Goal: Task Accomplishment & Management: Complete application form

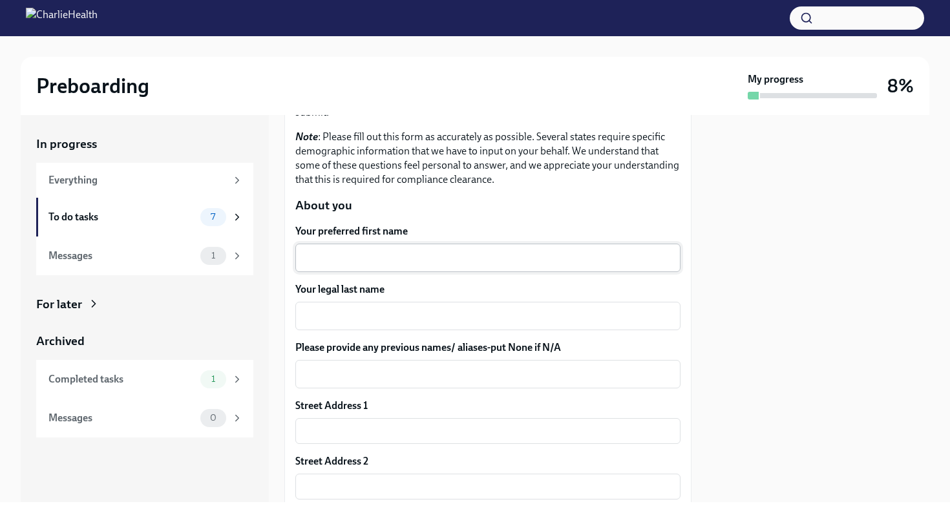
scroll to position [164, 0]
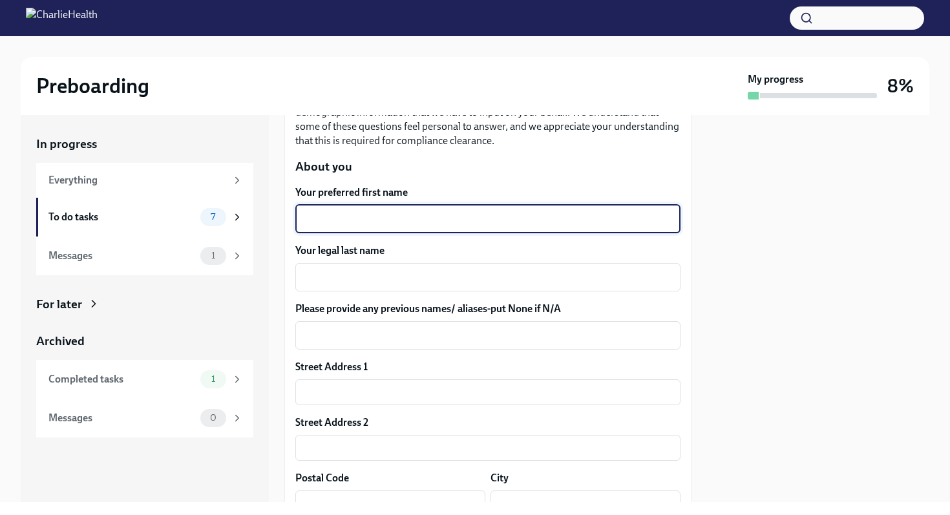
click at [338, 222] on textarea "Your preferred first name" at bounding box center [488, 219] width 370 height 16
type textarea "Dania"
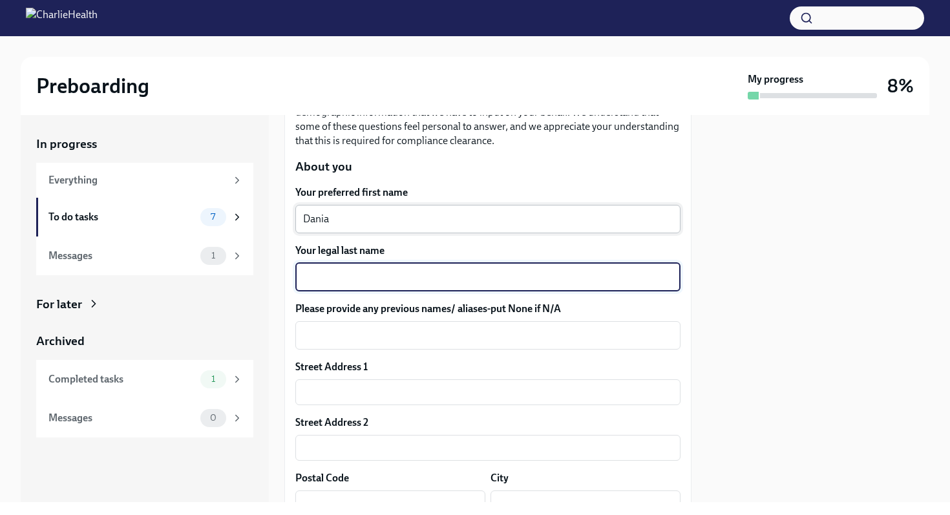
type textarea "c"
type textarea "[PERSON_NAME]"
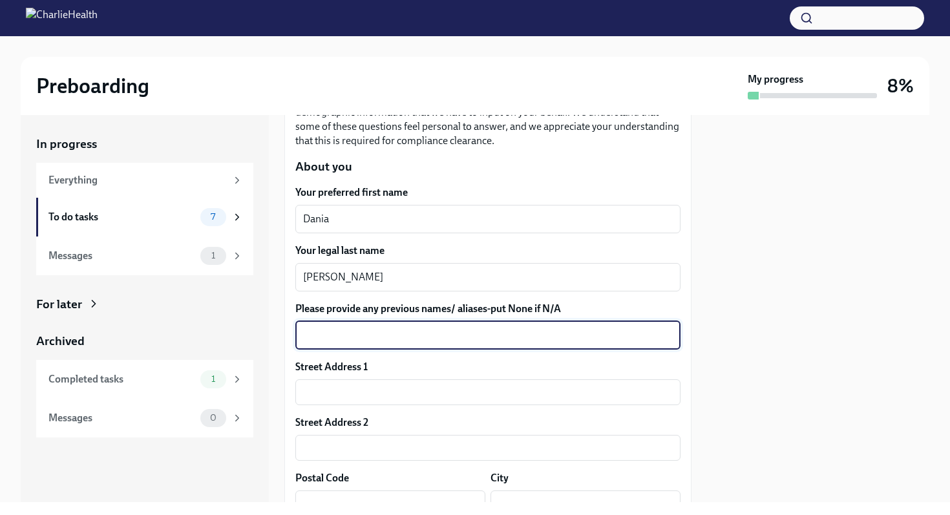
click at [348, 337] on textarea "Please provide any previous names/ aliases-put None if N/A" at bounding box center [488, 336] width 370 height 16
type textarea "[PERSON_NAME]"
click at [520, 364] on div "Street Address 1" at bounding box center [487, 367] width 385 height 14
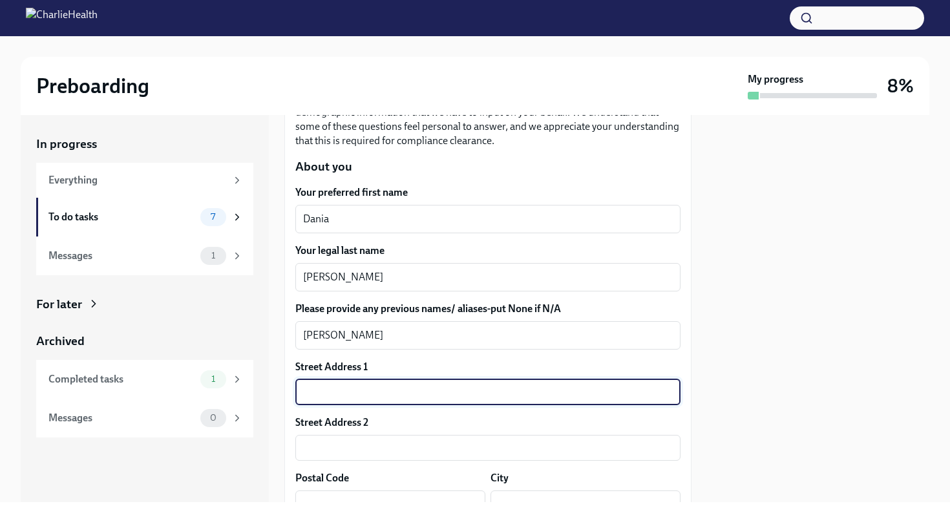
click at [363, 389] on input "text" at bounding box center [487, 392] width 385 height 26
type input "351 Hickory Creek Dr"
type input "Apt 1612"
type input "75154-4304"
type input "Red Oak"
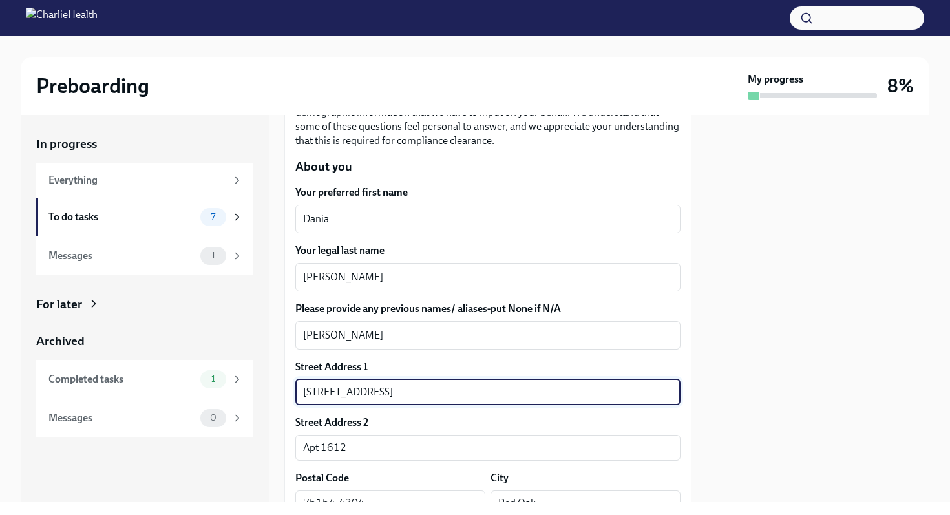
type input "TX"
type input "US"
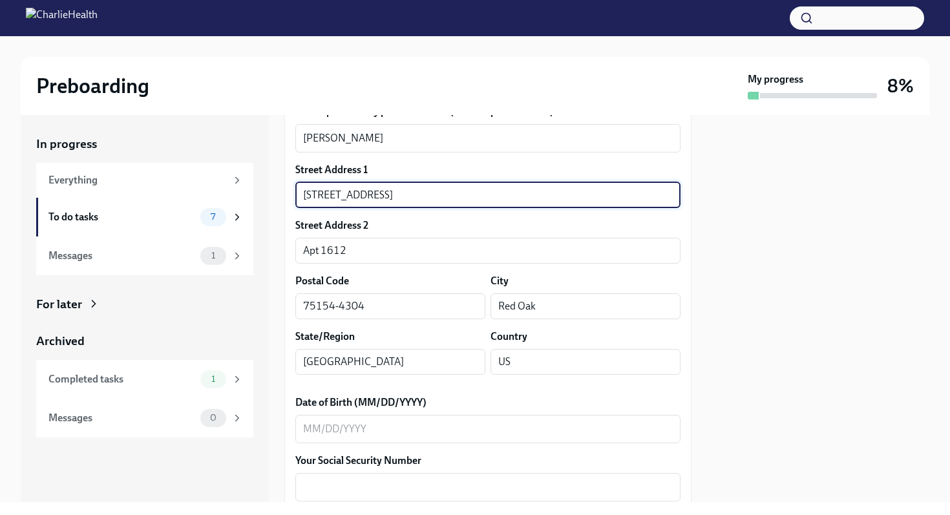
scroll to position [368, 0]
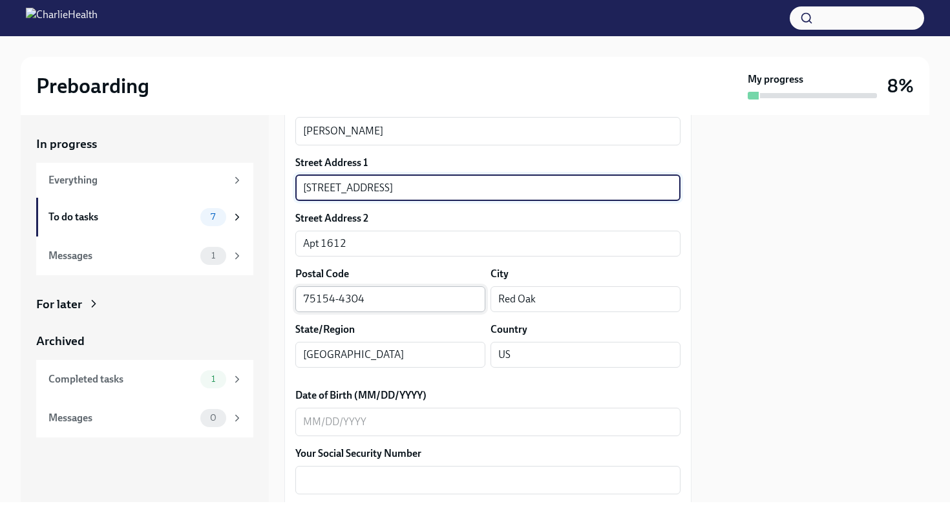
click at [392, 301] on input "75154-4304" at bounding box center [390, 299] width 190 height 26
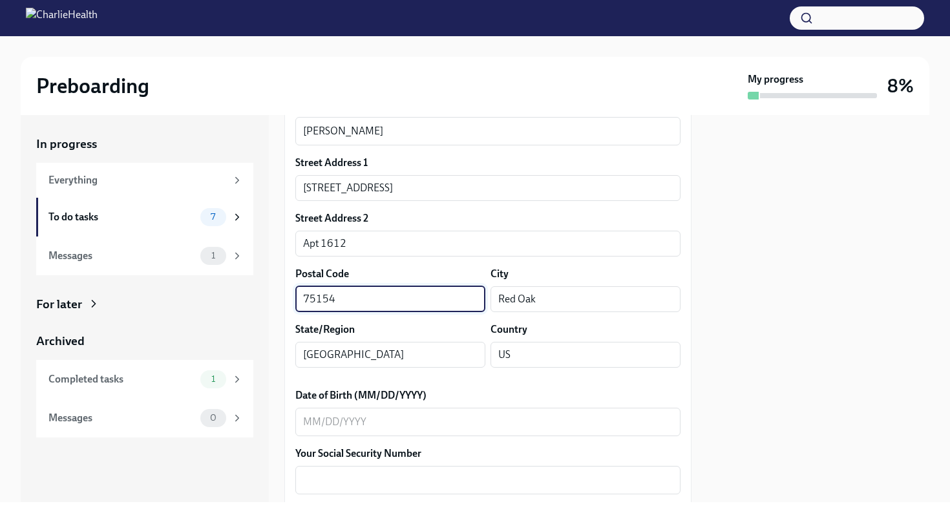
type input "75154"
click at [540, 71] on div "Preboarding My progress 8%" at bounding box center [475, 86] width 909 height 58
click at [310, 424] on textarea "Date of Birth (MM/DD/YYYY)" at bounding box center [488, 422] width 370 height 16
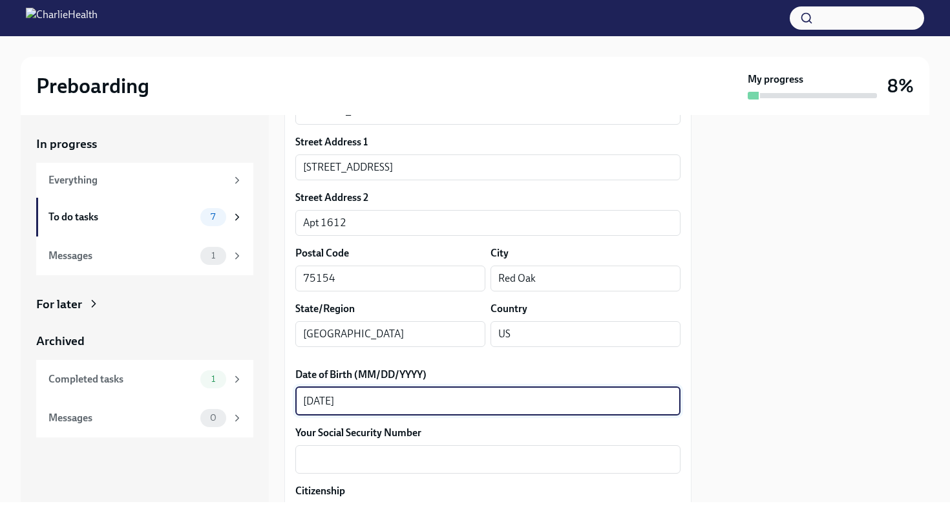
scroll to position [391, 0]
type textarea "06/25/1971"
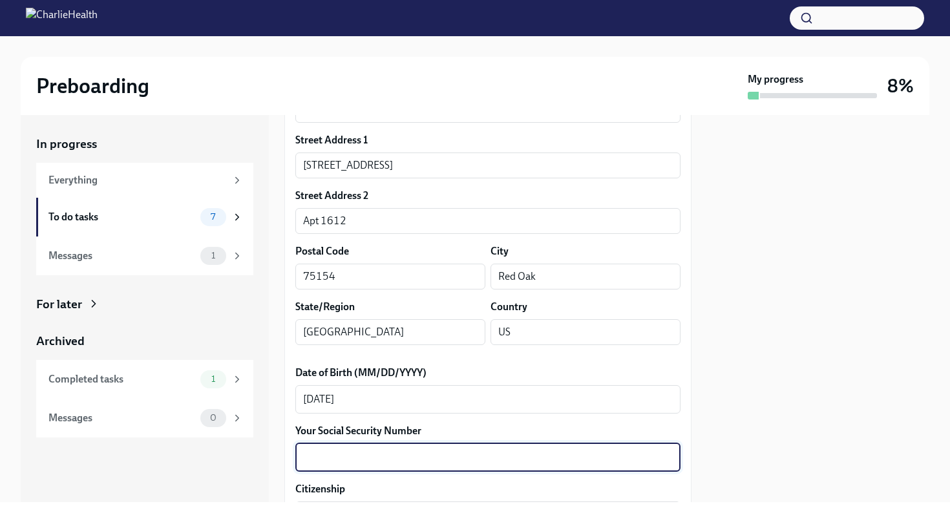
click at [328, 454] on textarea "Your Social Security Number" at bounding box center [488, 458] width 370 height 16
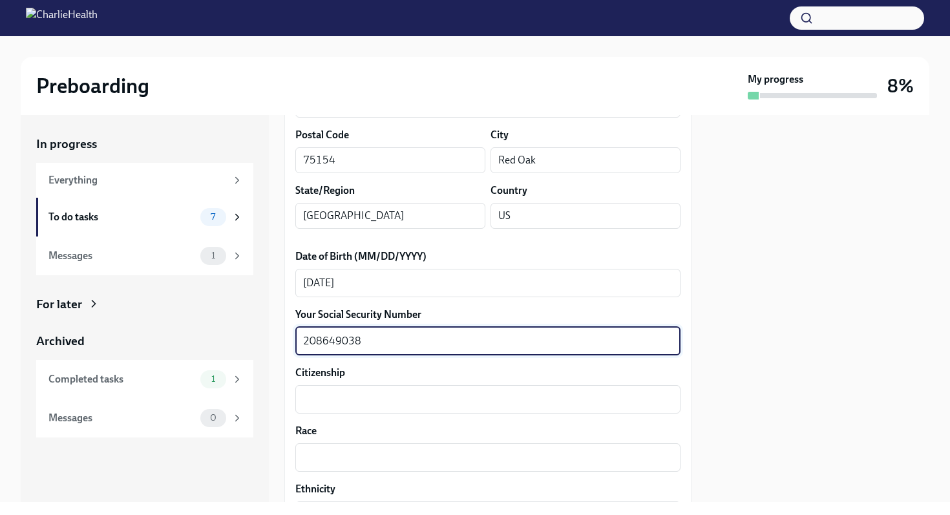
scroll to position [605, 0]
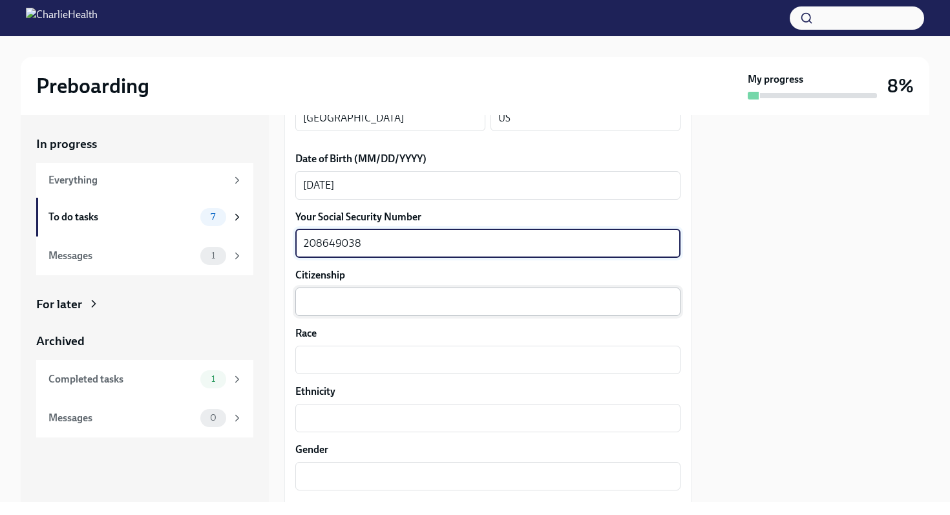
type textarea "208649038"
click at [343, 301] on textarea "Citizenship" at bounding box center [488, 302] width 370 height 16
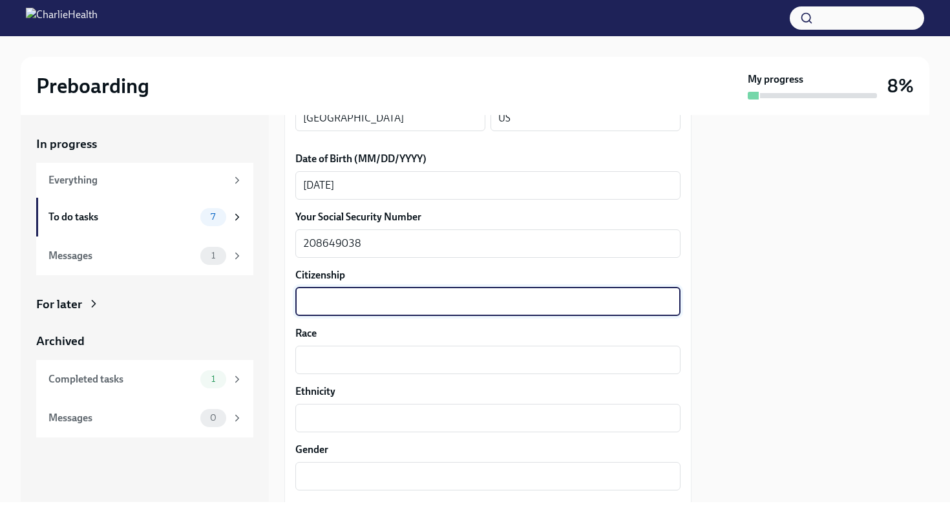
type textarea "u"
type textarea "US"
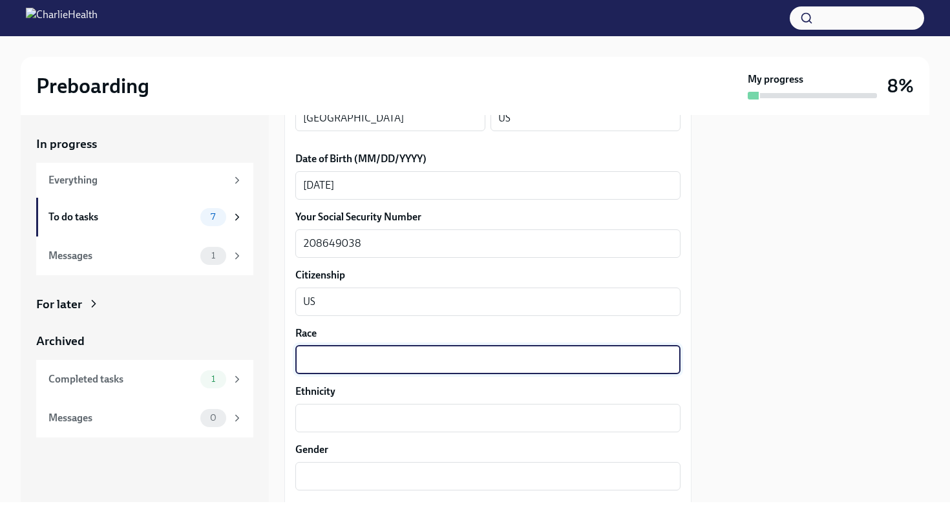
click at [341, 357] on textarea "Race" at bounding box center [488, 360] width 370 height 16
type textarea "Black"
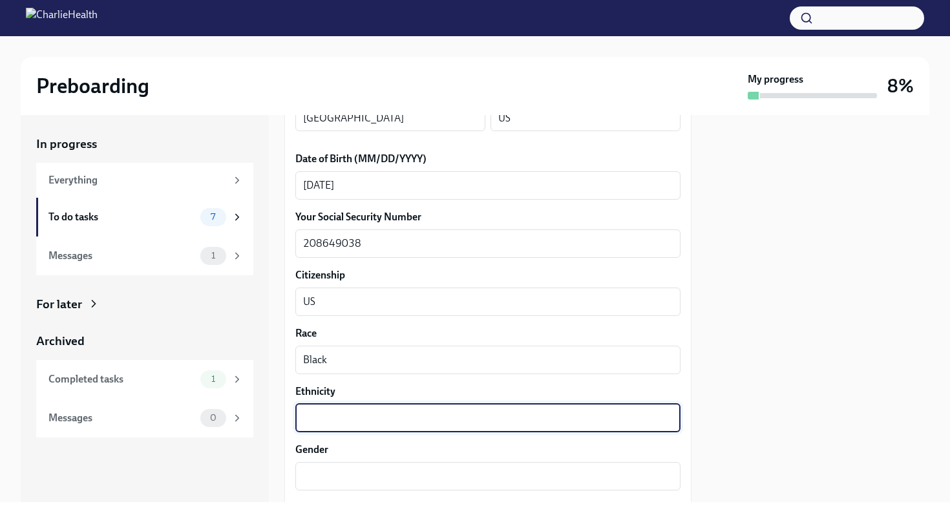
click at [313, 423] on textarea "Ethnicity" at bounding box center [488, 419] width 370 height 16
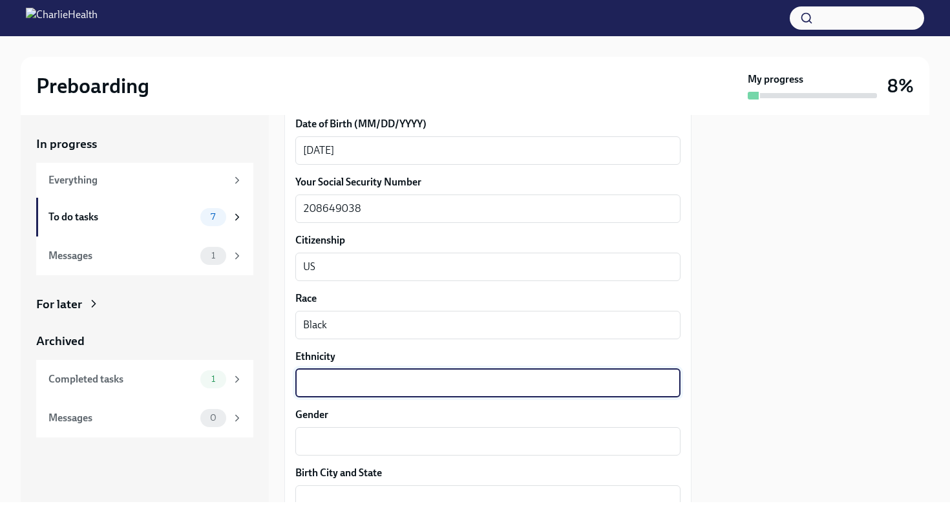
scroll to position [641, 0]
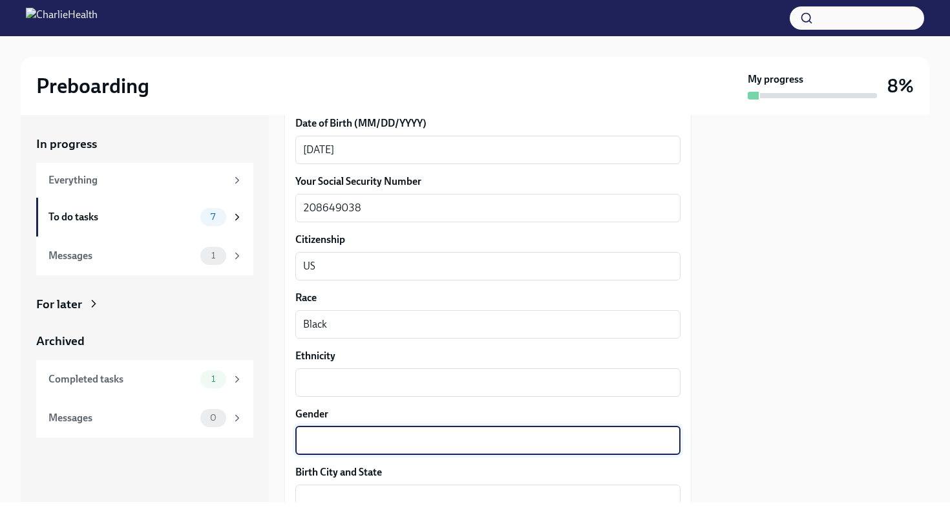
click at [315, 435] on textarea "Gender" at bounding box center [488, 441] width 370 height 16
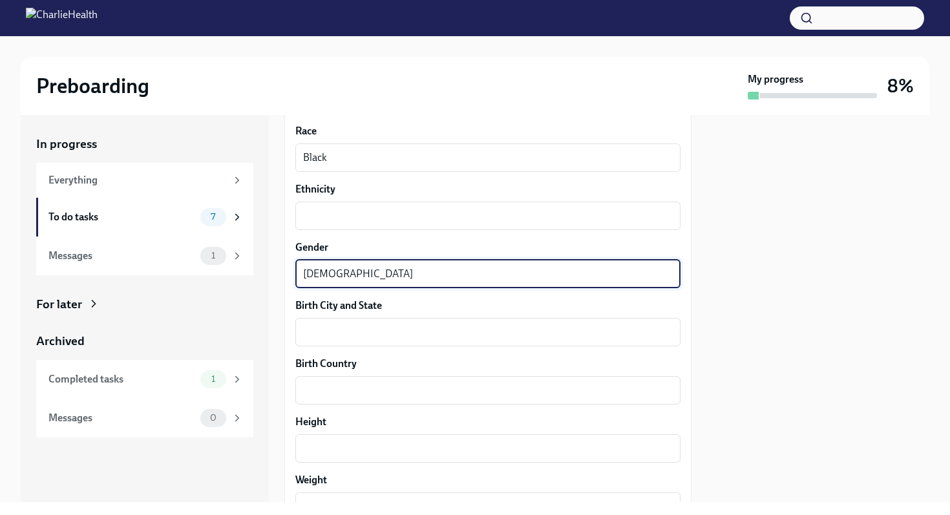
scroll to position [809, 0]
type textarea "Female"
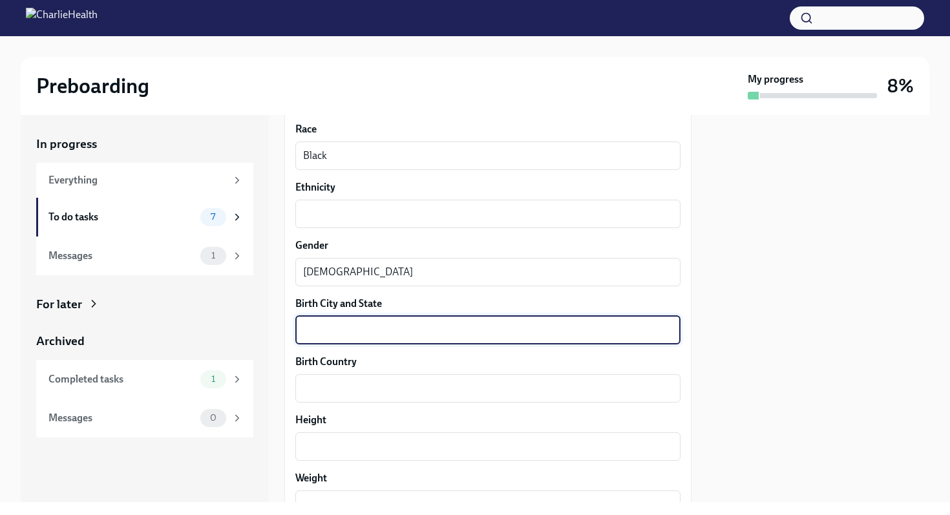
click at [336, 336] on textarea "Birth City and State" at bounding box center [488, 331] width 370 height 16
click at [322, 331] on textarea "Wimington, DE" at bounding box center [488, 331] width 370 height 16
type textarea "Wilmington, DE"
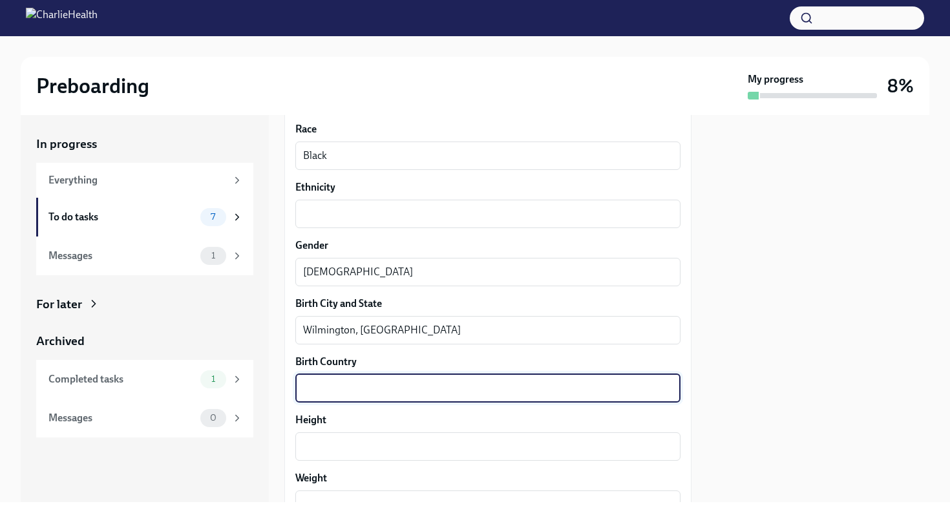
click at [318, 387] on textarea "Birth Country" at bounding box center [488, 389] width 370 height 16
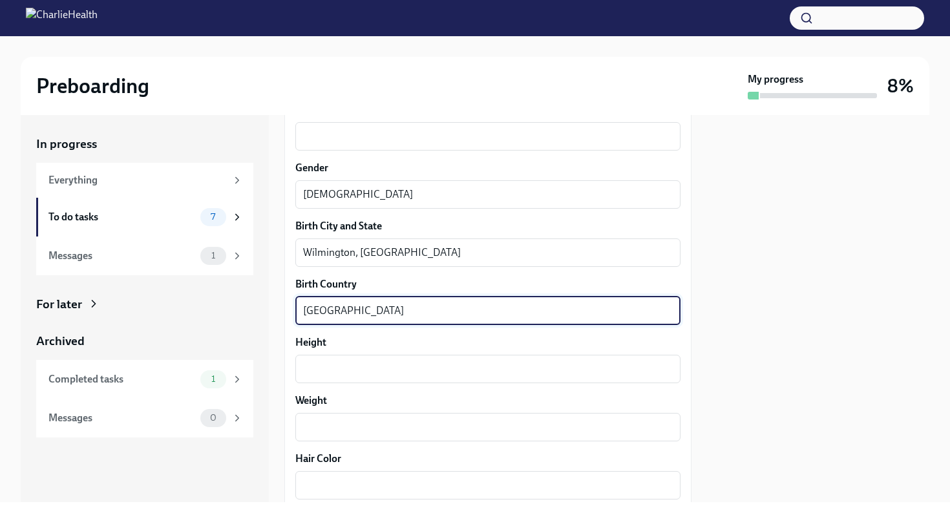
scroll to position [890, 0]
type textarea "United States"
click at [327, 365] on textarea "Height" at bounding box center [488, 367] width 370 height 16
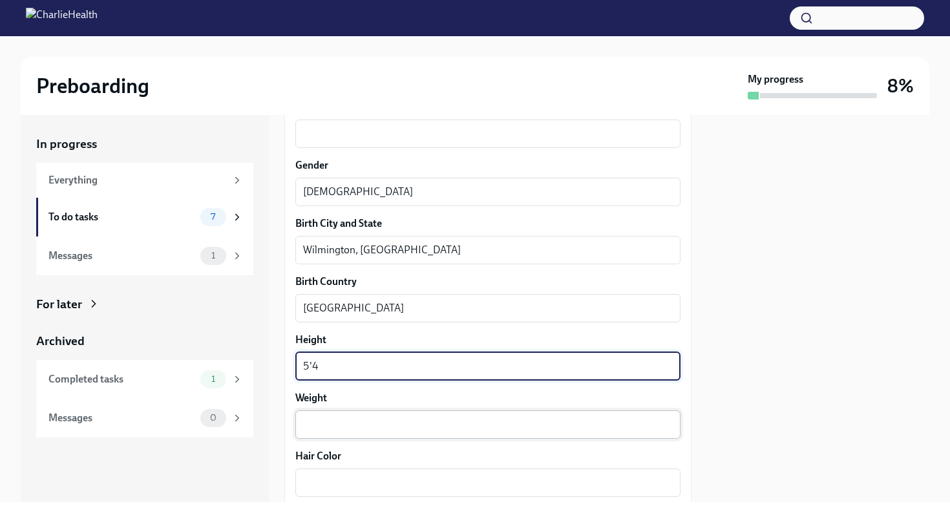
type textarea "5'4"
click at [315, 416] on div "x ​" at bounding box center [487, 425] width 385 height 28
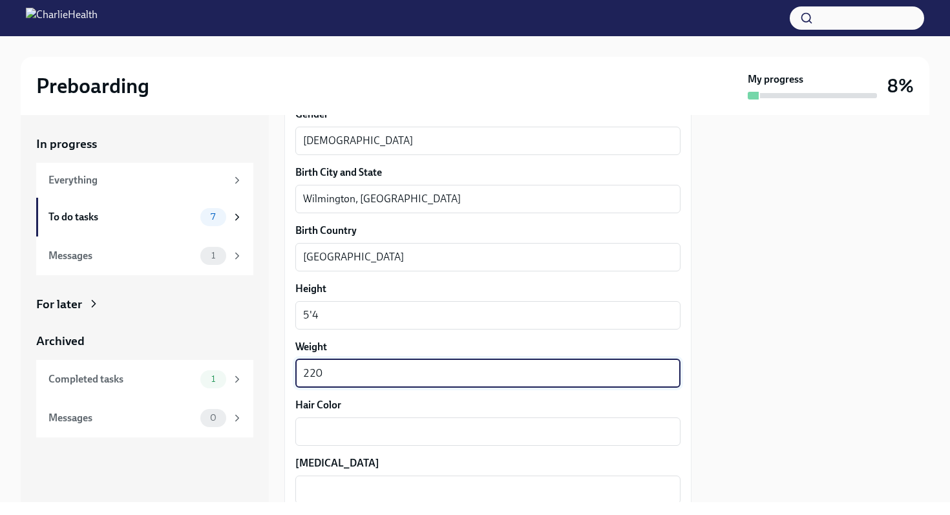
scroll to position [976, 0]
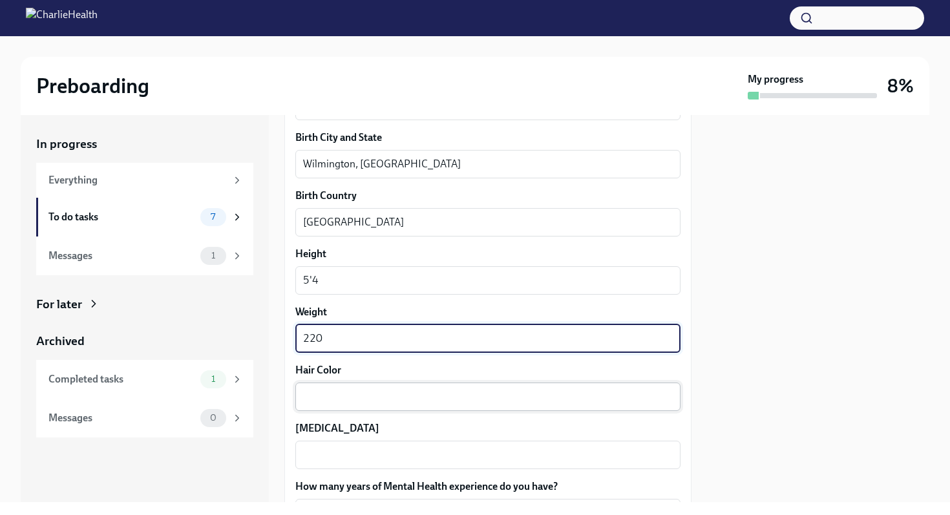
type textarea "220"
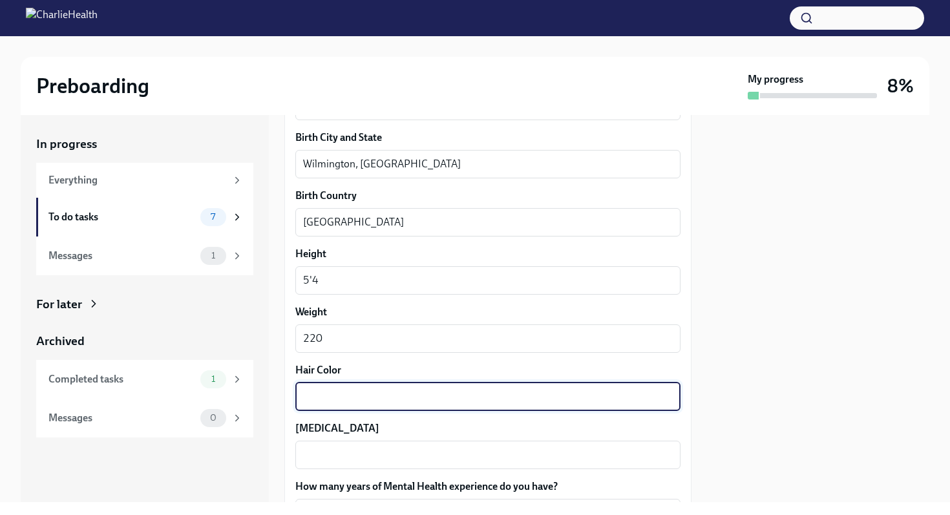
click at [323, 400] on textarea "Hair Color" at bounding box center [488, 397] width 370 height 16
type textarea "b"
type textarea "Black"
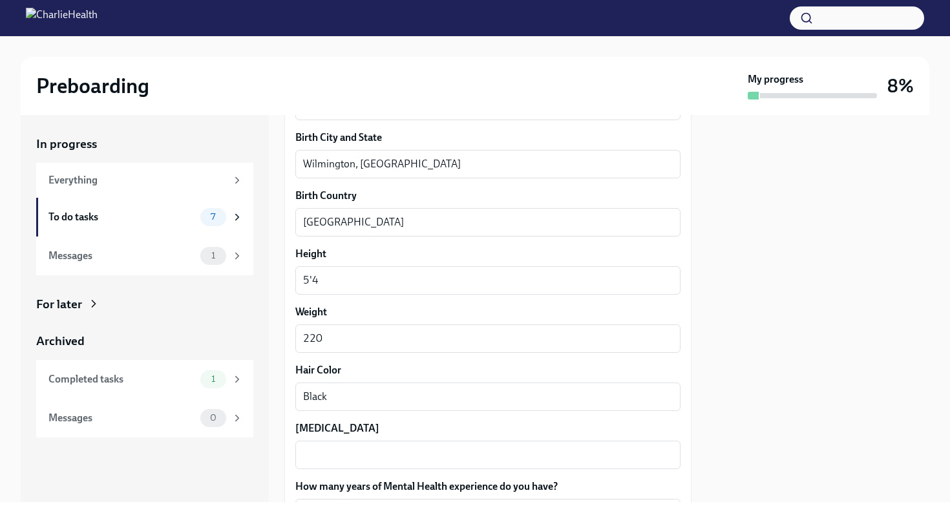
click at [345, 428] on label "Eye Color" at bounding box center [487, 428] width 385 height 14
click at [345, 447] on textarea "Eye Color" at bounding box center [488, 455] width 370 height 16
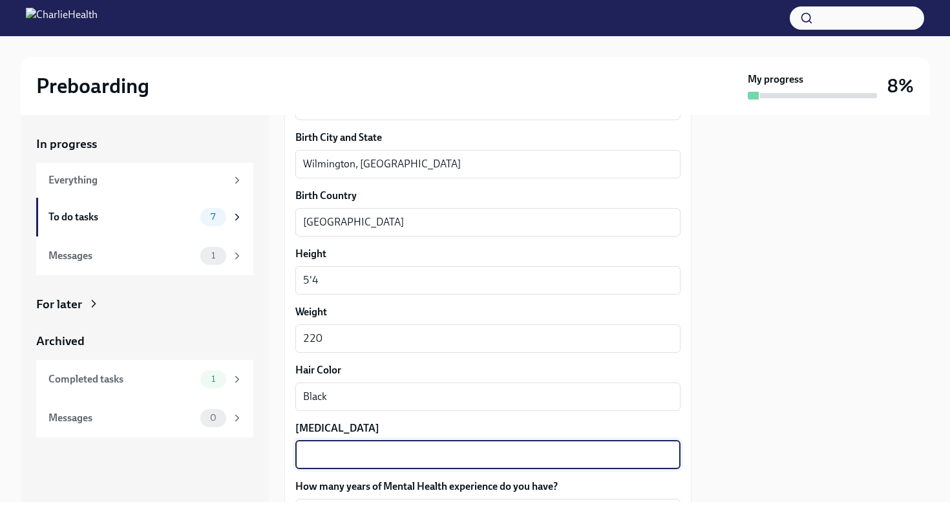
click at [329, 453] on textarea "Eye Color" at bounding box center [488, 455] width 370 height 16
type textarea "Brown"
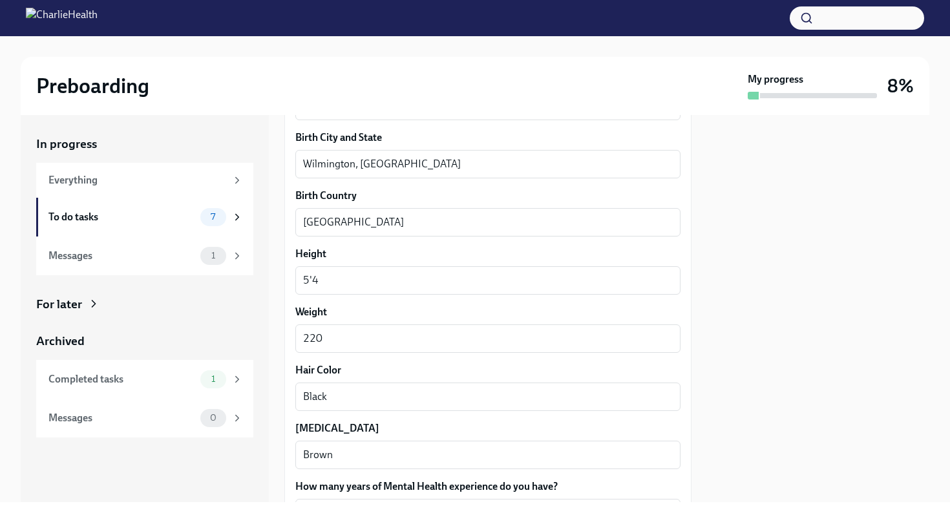
click at [360, 431] on label "Eye Color" at bounding box center [487, 428] width 385 height 14
click at [360, 447] on textarea "Brown" at bounding box center [488, 455] width 370 height 16
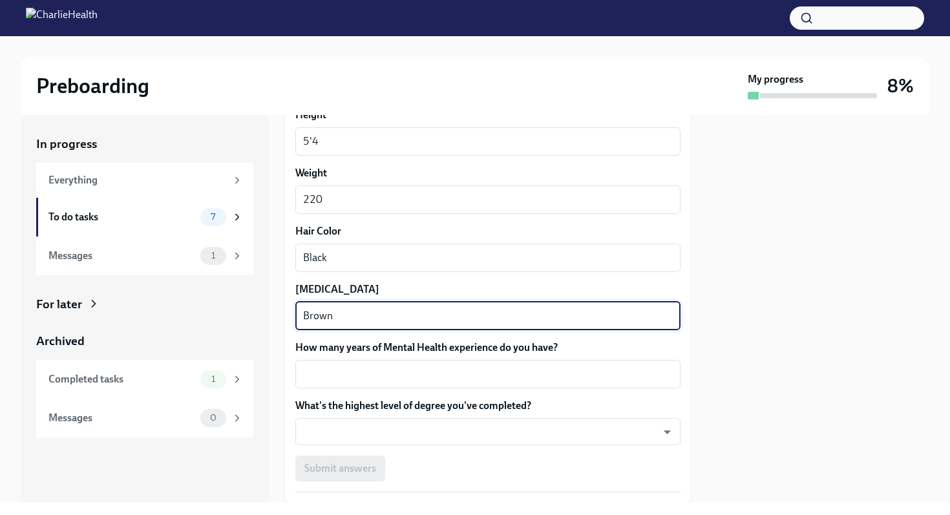
scroll to position [1128, 0]
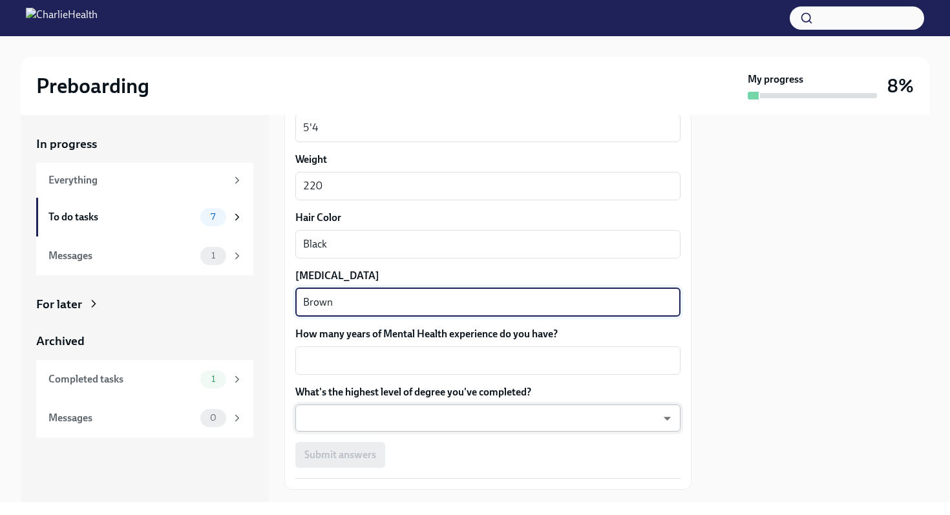
click at [354, 421] on body "Preboarding My progress 8% In progress Everything To do tasks 7 Messages 1 For …" at bounding box center [475, 257] width 950 height 515
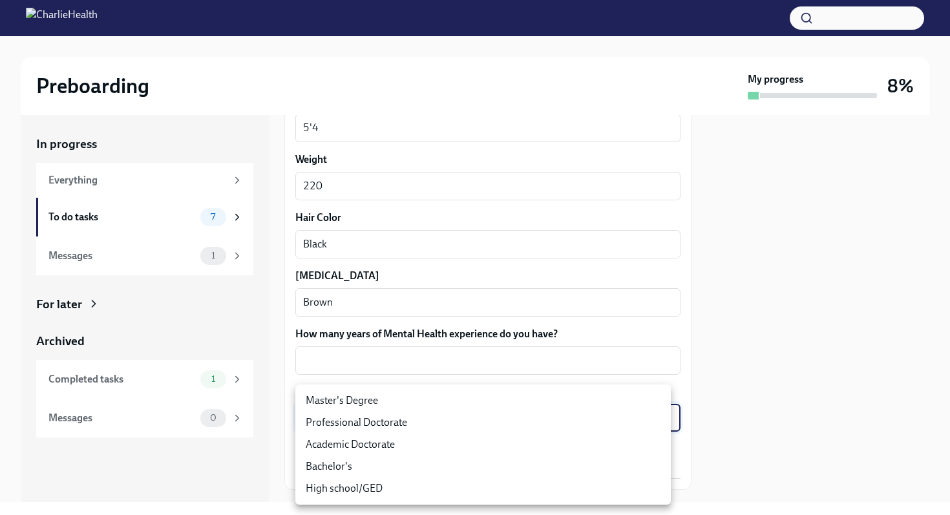
click at [359, 422] on li "Professional Doctorate" at bounding box center [483, 423] width 376 height 22
type input "zeY5PXV4y"
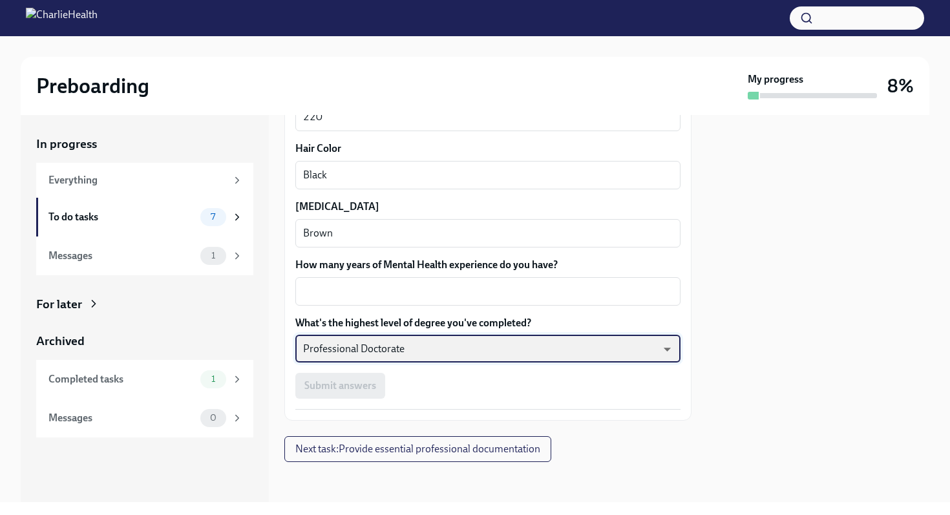
scroll to position [1199, 0]
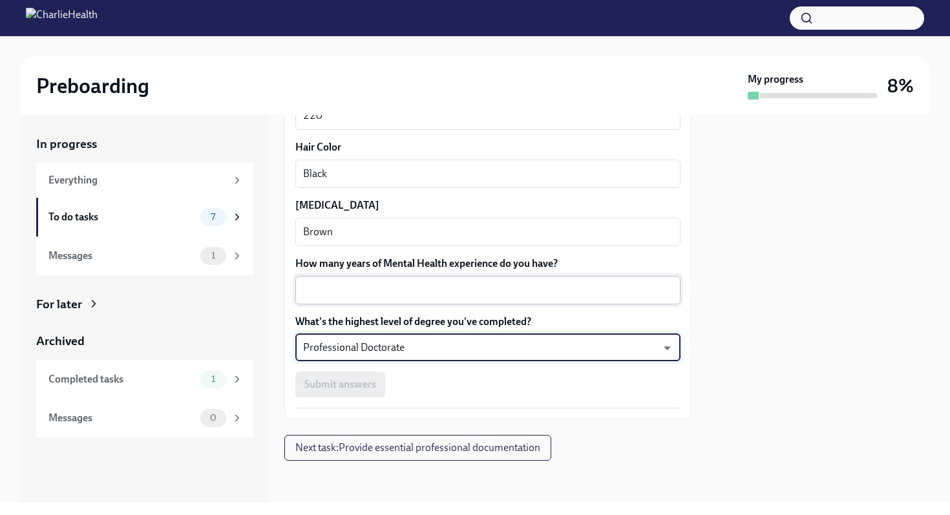
click at [314, 283] on textarea "How many years of Mental Health experience do you have?" at bounding box center [488, 291] width 370 height 16
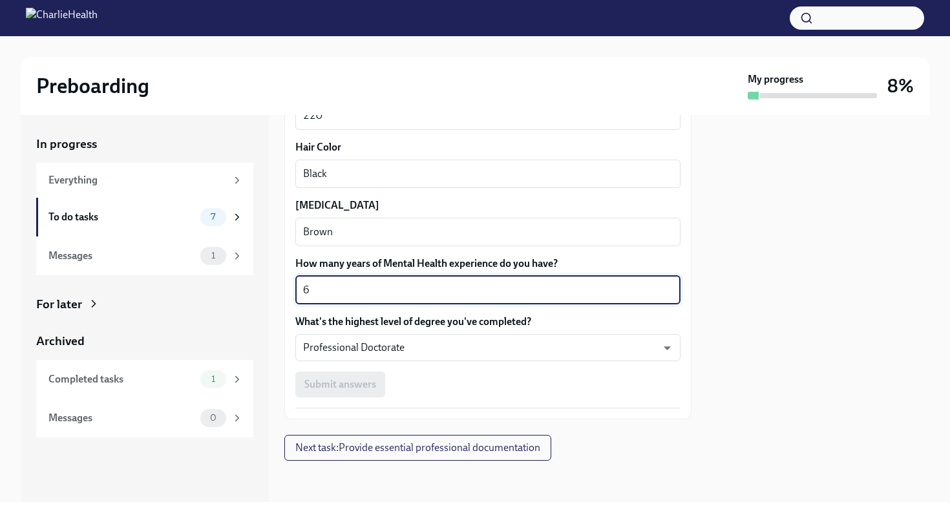
type textarea "6"
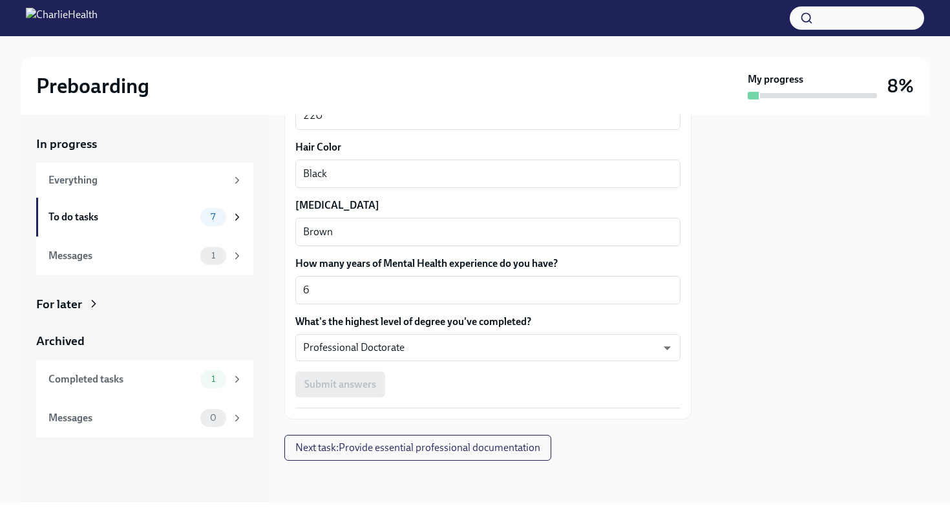
click at [540, 387] on div "Submit answers" at bounding box center [487, 385] width 385 height 26
click at [442, 383] on div "Submit answers" at bounding box center [487, 385] width 385 height 26
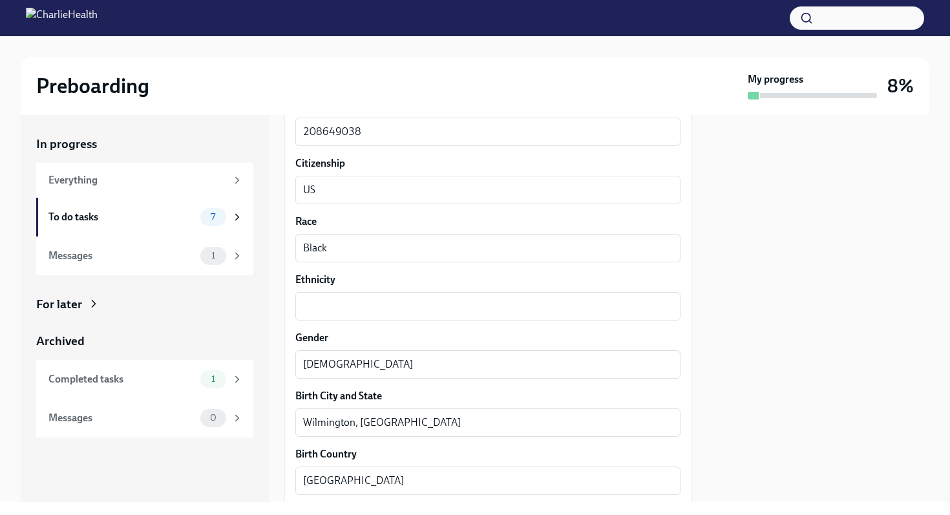
scroll to position [710, 0]
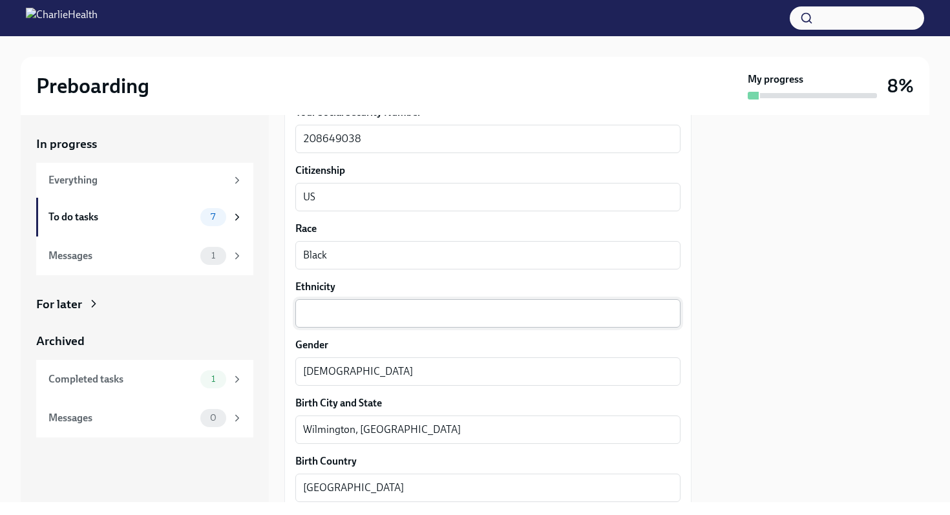
click at [318, 314] on textarea "Ethnicity" at bounding box center [488, 314] width 370 height 16
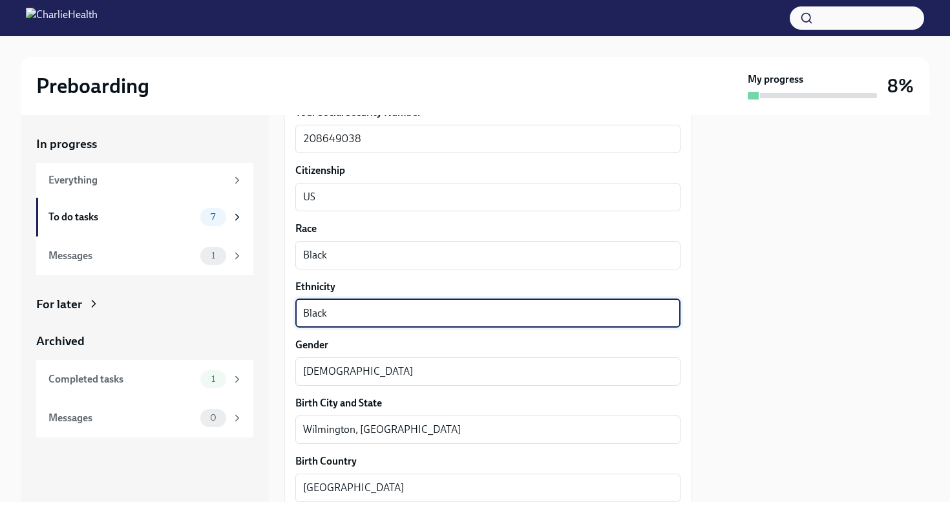
type textarea "Black"
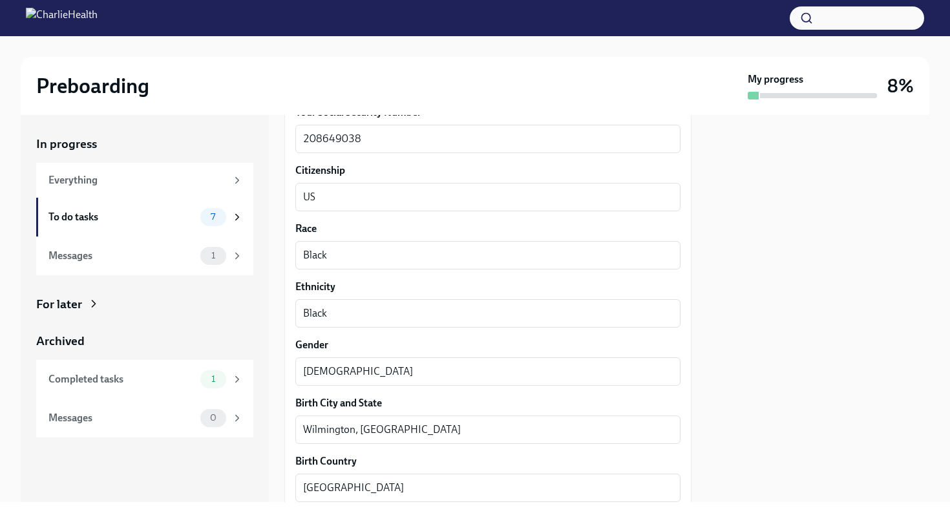
click at [367, 286] on label "Ethnicity" at bounding box center [487, 287] width 385 height 14
click at [367, 306] on textarea "Black" at bounding box center [488, 314] width 370 height 16
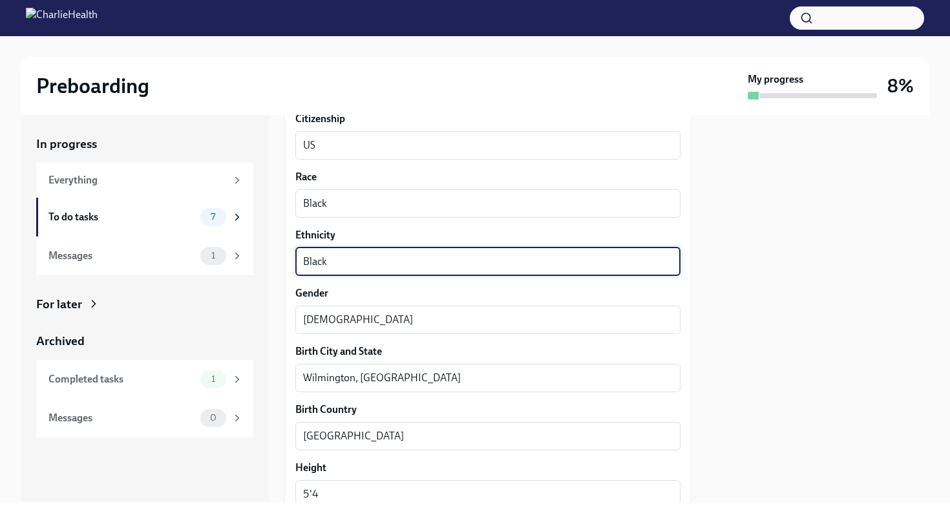
scroll to position [1199, 0]
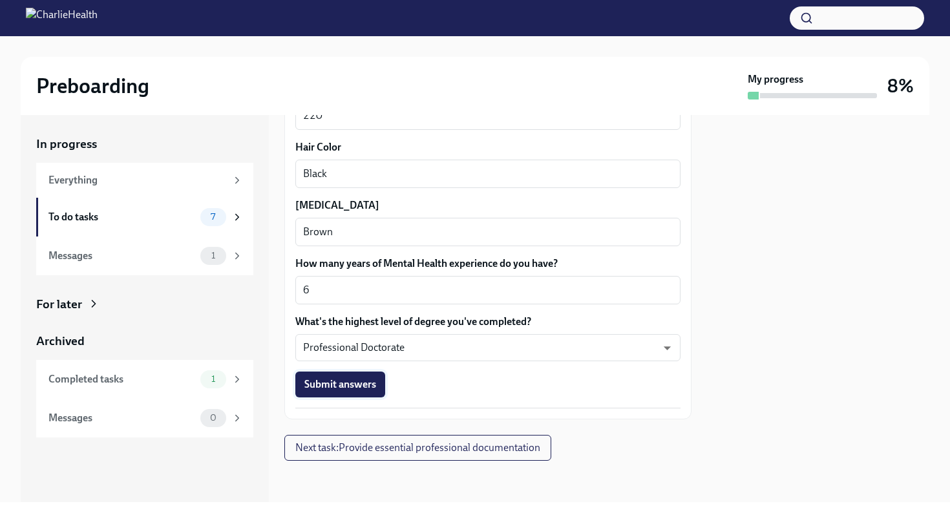
click at [356, 387] on span "Submit answers" at bounding box center [340, 384] width 72 height 13
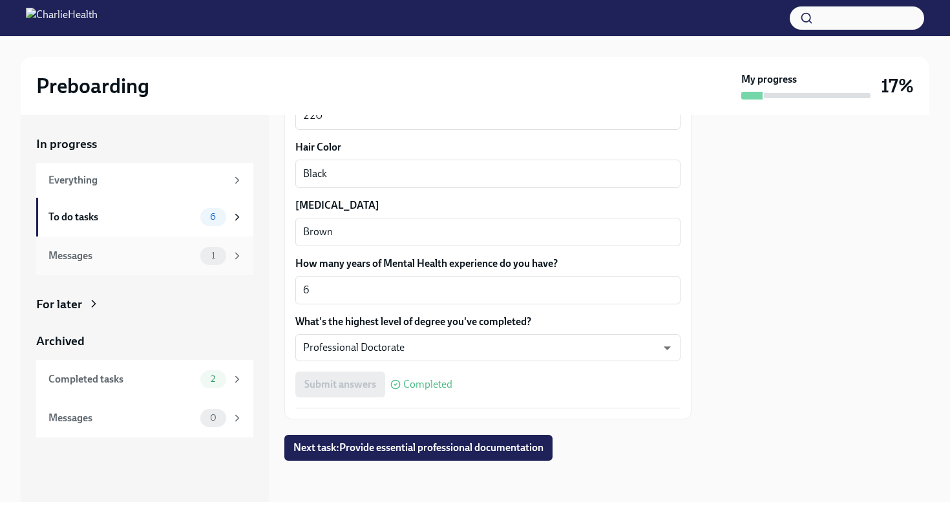
click at [238, 259] on icon at bounding box center [237, 256] width 12 height 12
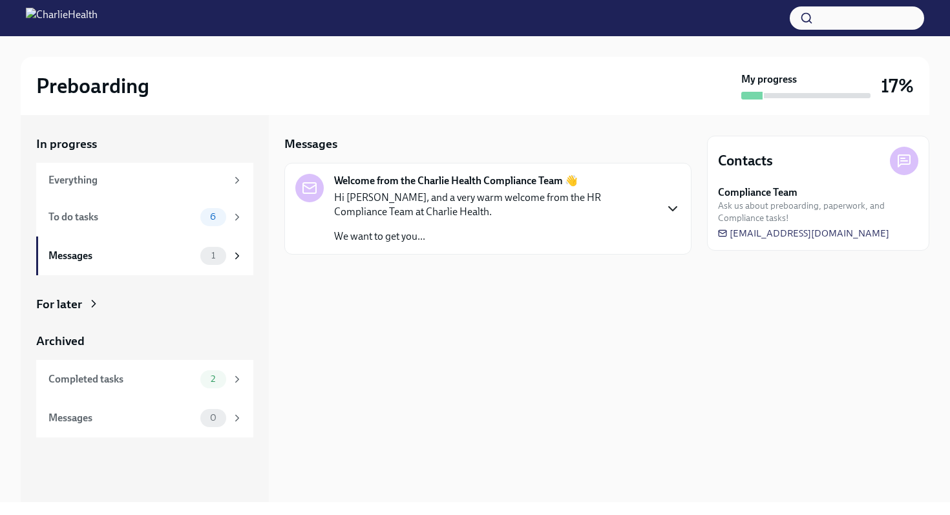
click at [670, 210] on icon "button" at bounding box center [673, 209] width 16 height 16
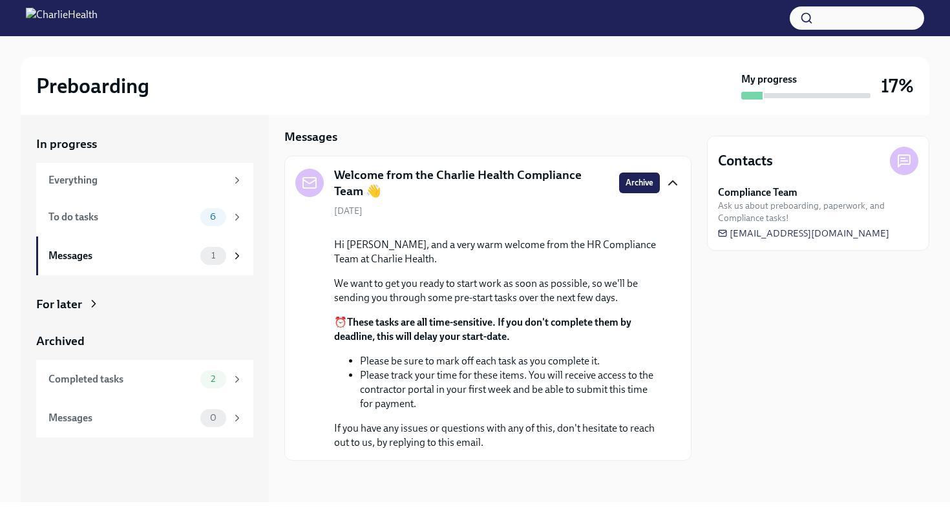
scroll to position [98, 0]
click at [197, 376] on div "Completed tasks 2" at bounding box center [145, 379] width 195 height 18
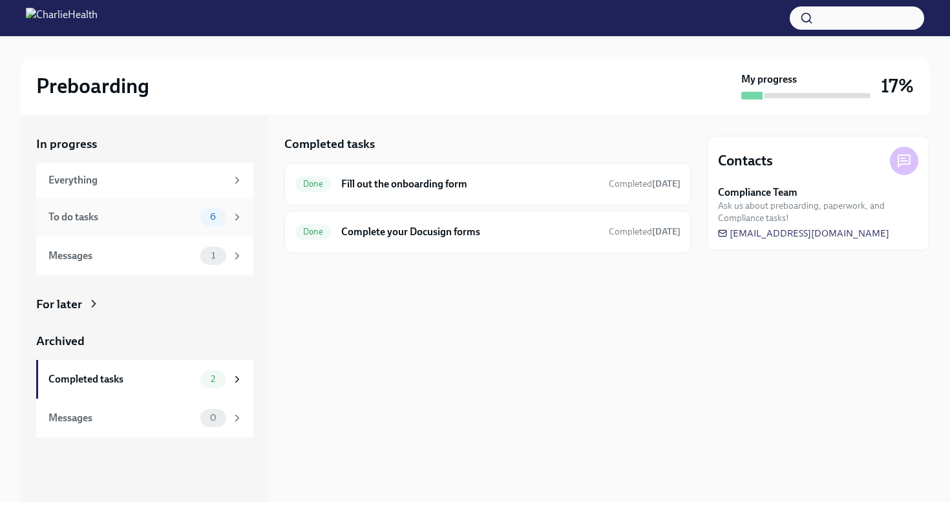
click at [221, 218] on span "6" at bounding box center [212, 217] width 21 height 10
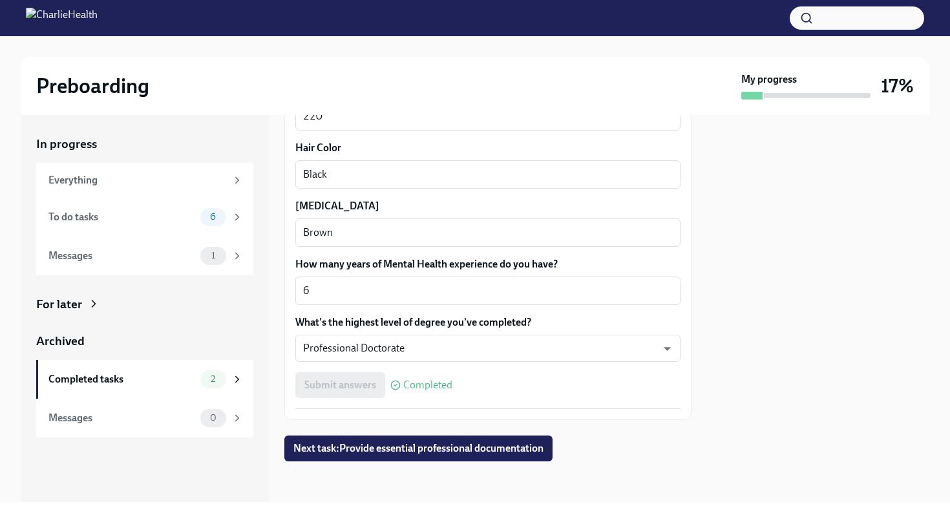
scroll to position [1199, 0]
